Goal: Information Seeking & Learning: Check status

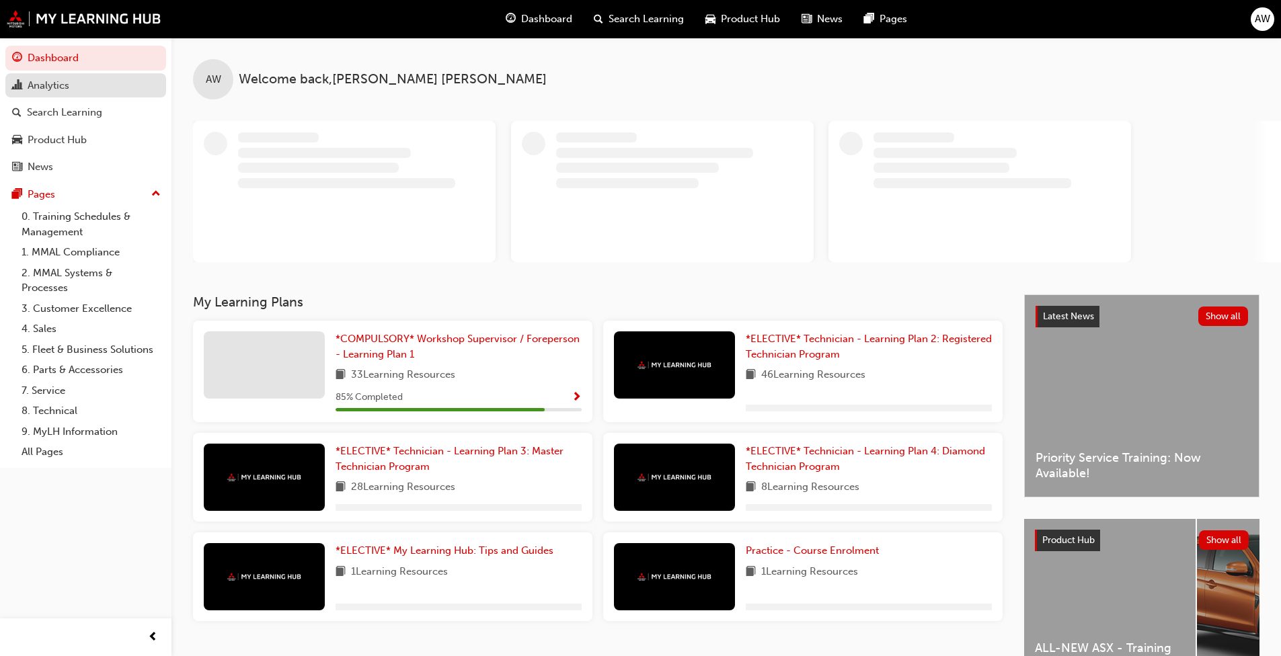
click at [63, 92] on div "Analytics" at bounding box center [49, 85] width 42 height 15
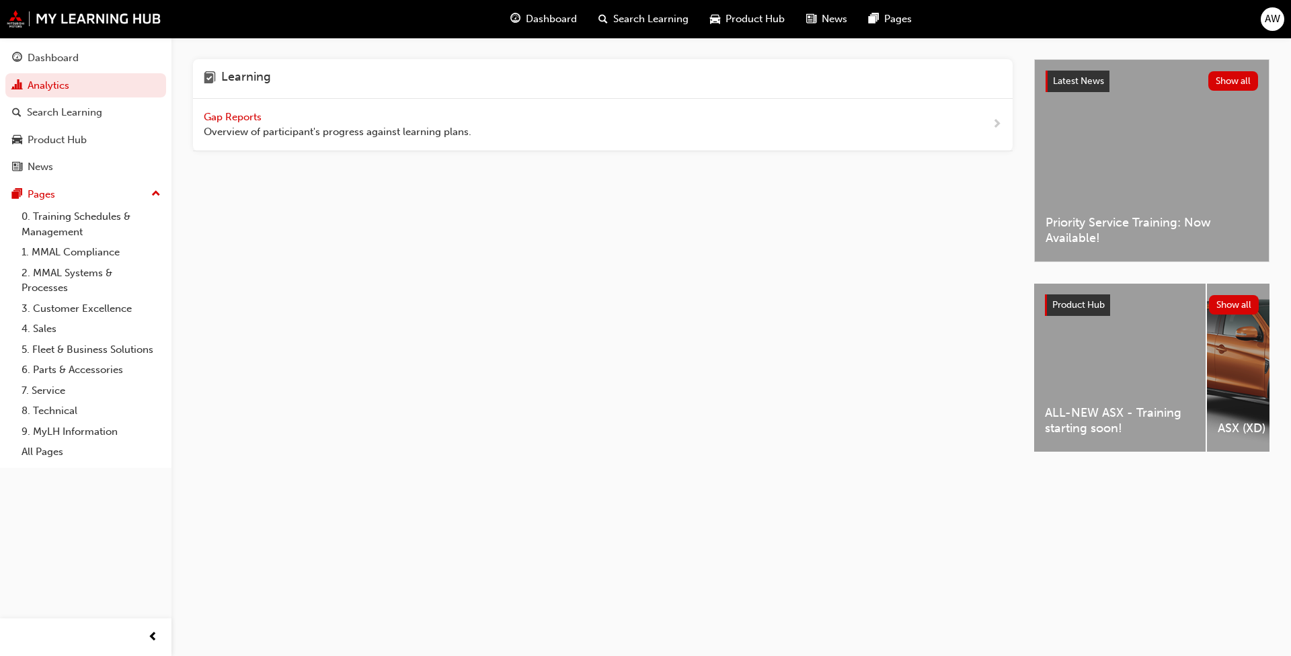
click at [315, 119] on div "Gap Reports Overview of participant's progress against learning plans." at bounding box center [338, 125] width 268 height 30
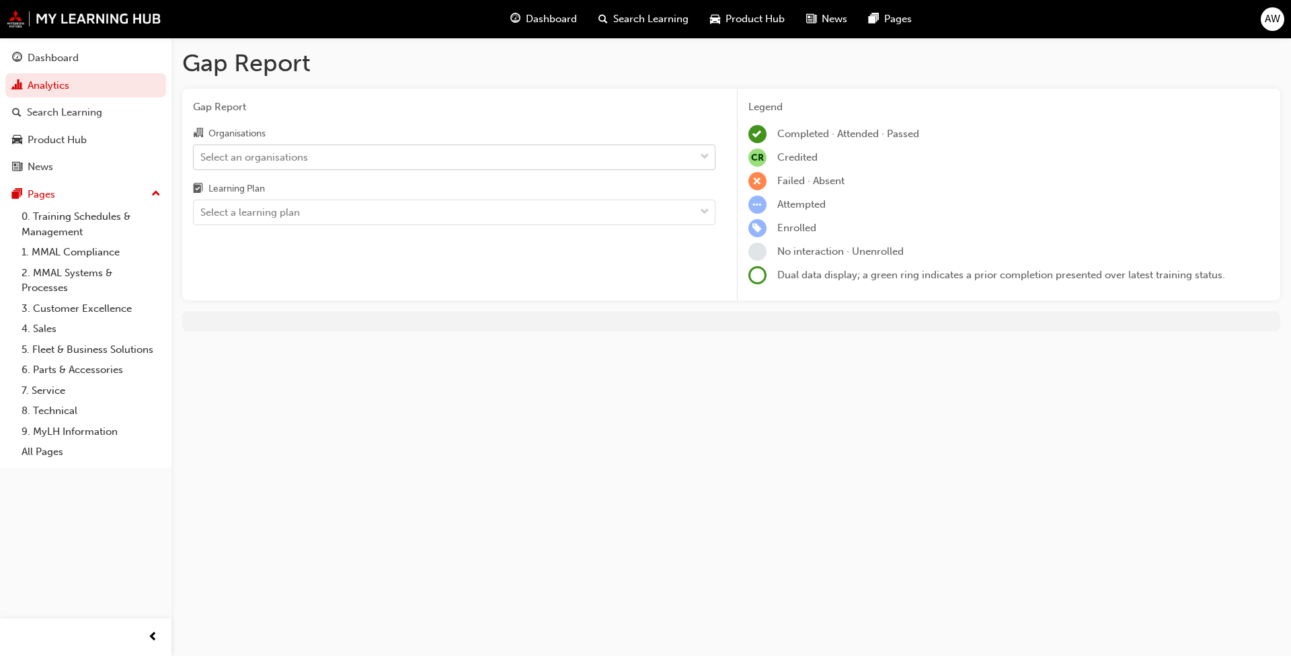
click at [293, 163] on div "Select an organisations" at bounding box center [254, 156] width 108 height 15
click at [202, 162] on input "Organisations Select an organisations" at bounding box center [200, 156] width 1 height 11
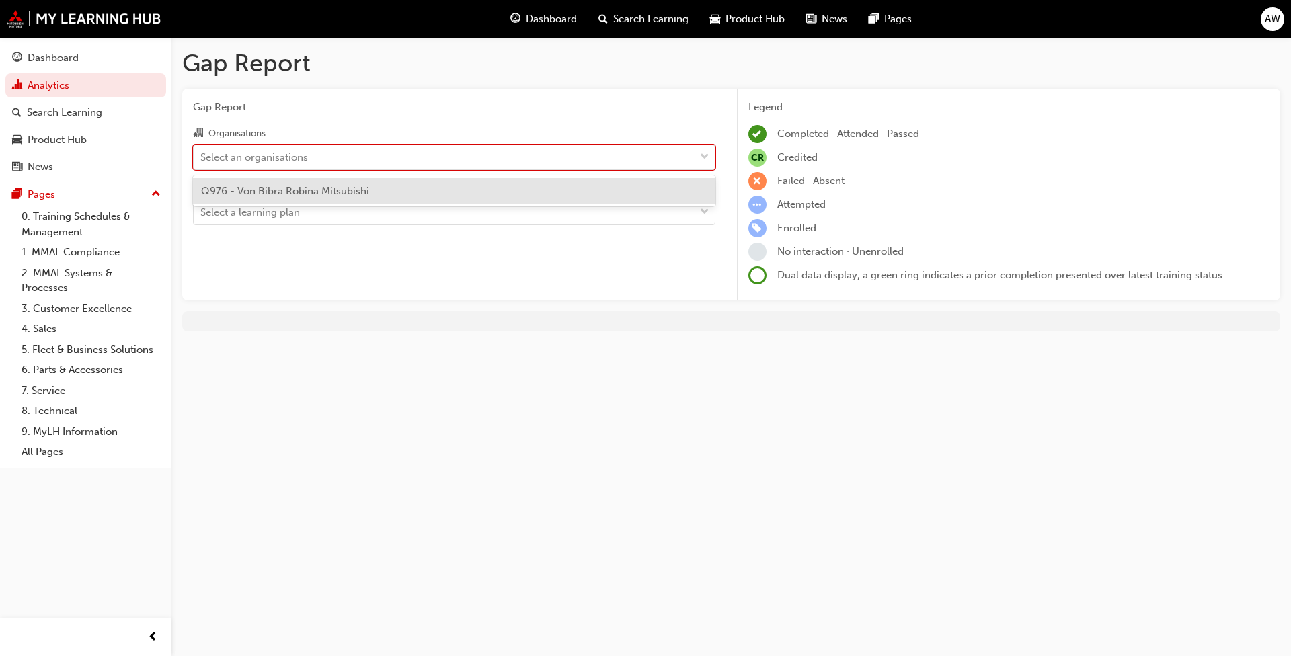
click at [292, 186] on span "Q976 - Von Bibra Robina Mitsubishi" at bounding box center [285, 191] width 168 height 12
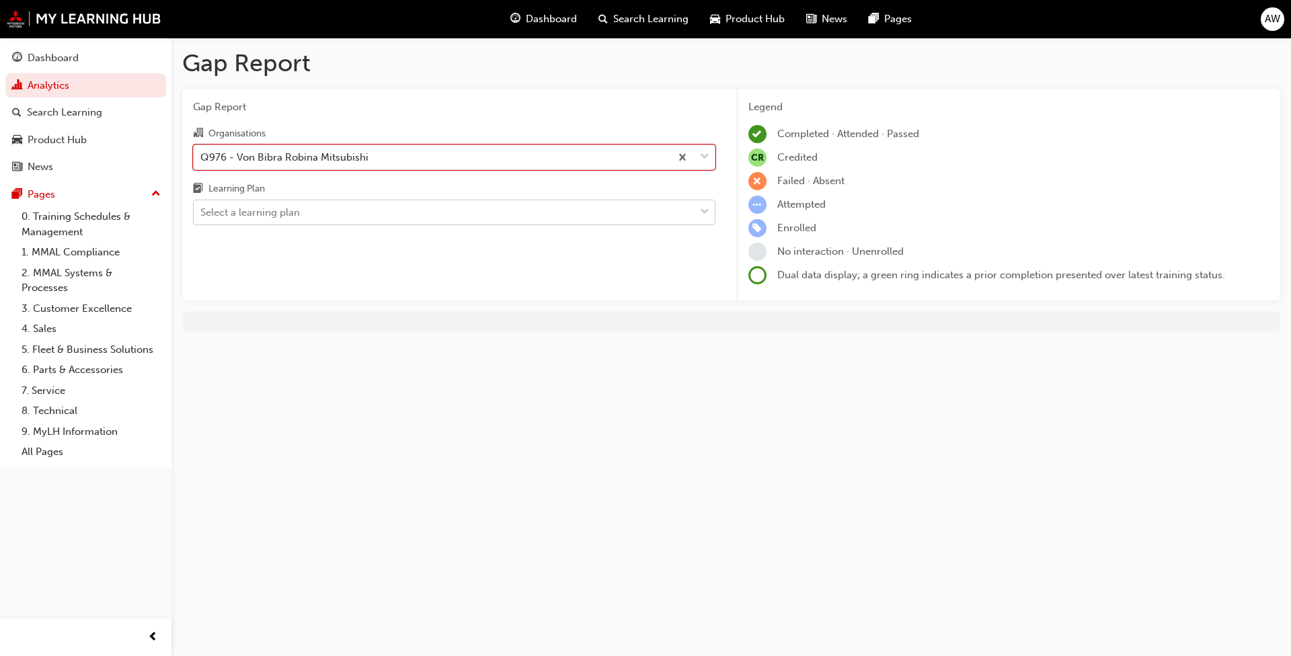
click at [280, 211] on div "Select a learning plan" at bounding box center [250, 212] width 100 height 15
click at [202, 211] on input "Learning Plan Select a learning plan" at bounding box center [200, 211] width 1 height 11
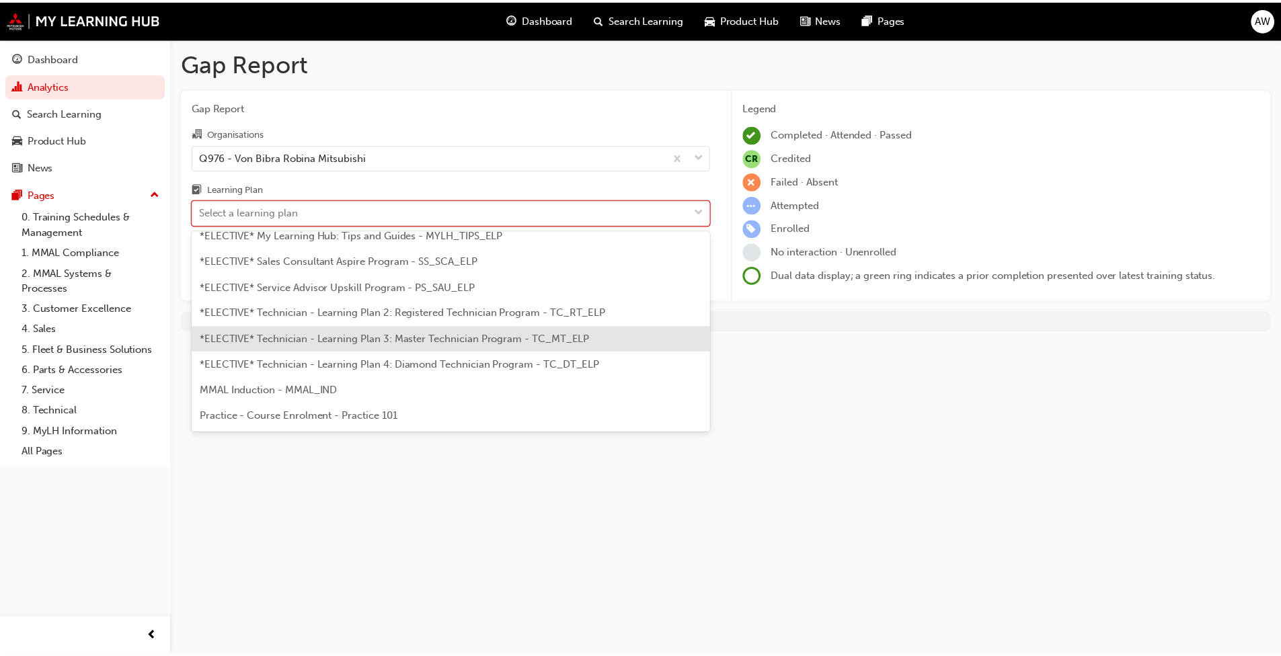
scroll to position [591, 0]
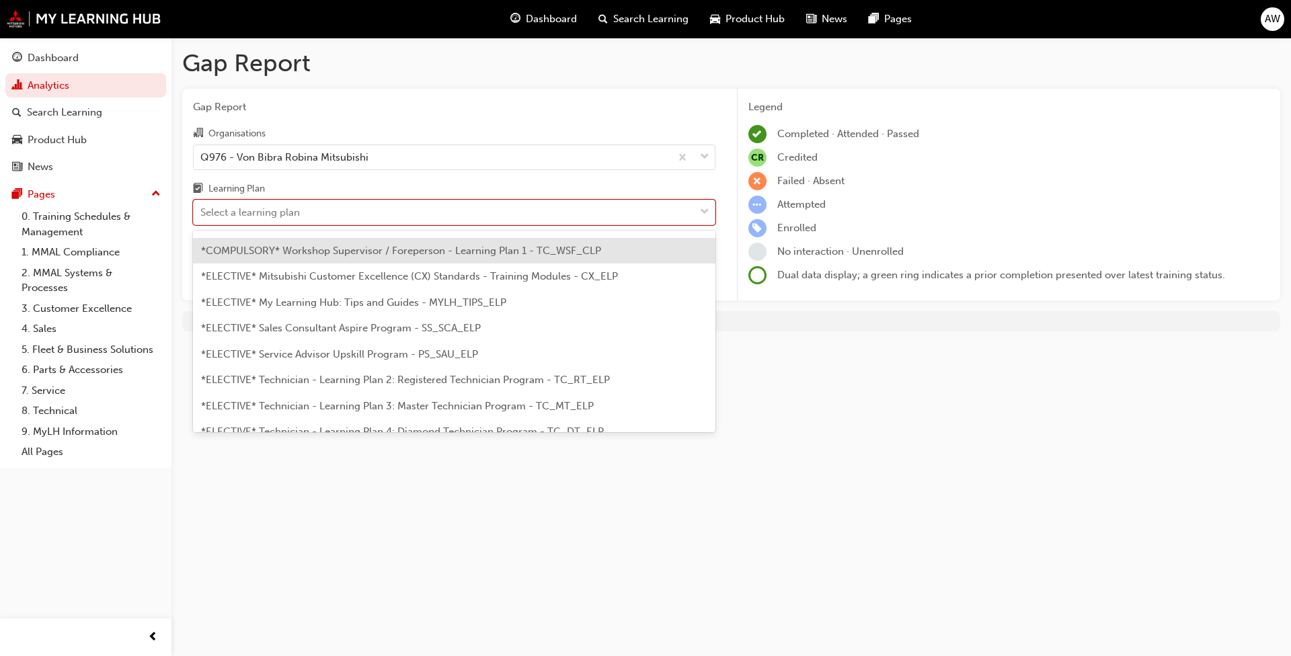
click at [365, 256] on span "*COMPULSORY* Workshop Supervisor / Foreperson - Learning Plan 1 - TC_WSF_CLP" at bounding box center [401, 251] width 400 height 12
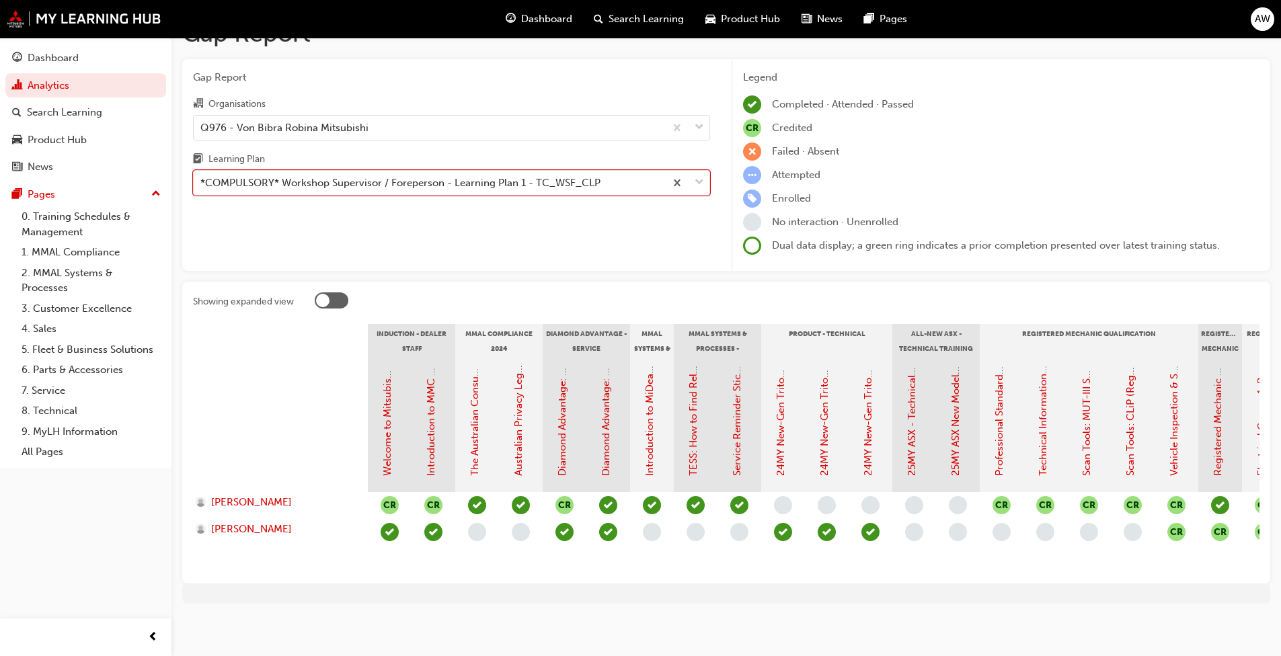
scroll to position [42, 0]
